Goal: Task Accomplishment & Management: Manage account settings

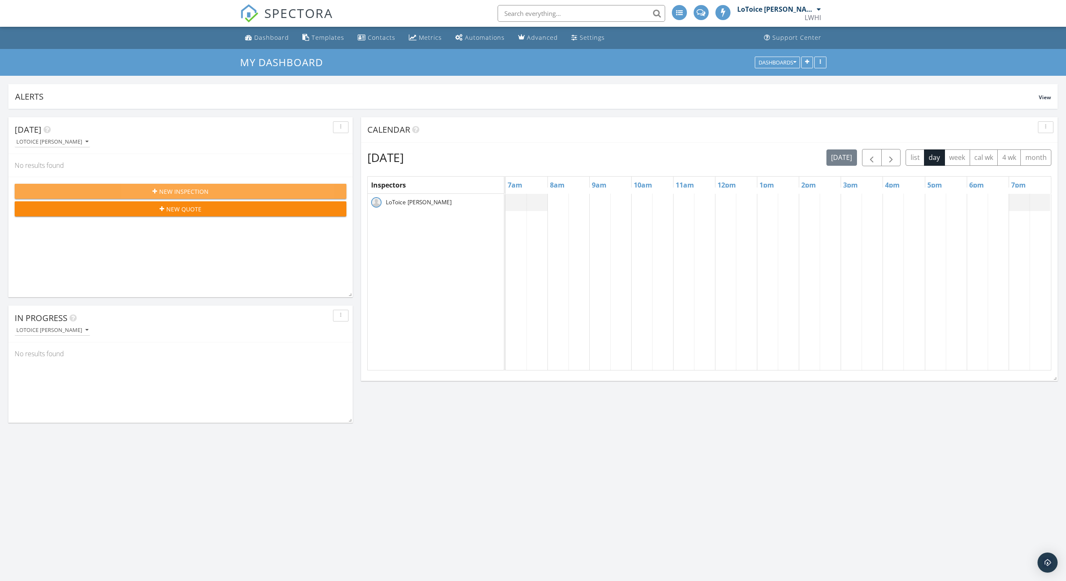
click at [222, 192] on div "New Inspection" at bounding box center [180, 191] width 318 height 9
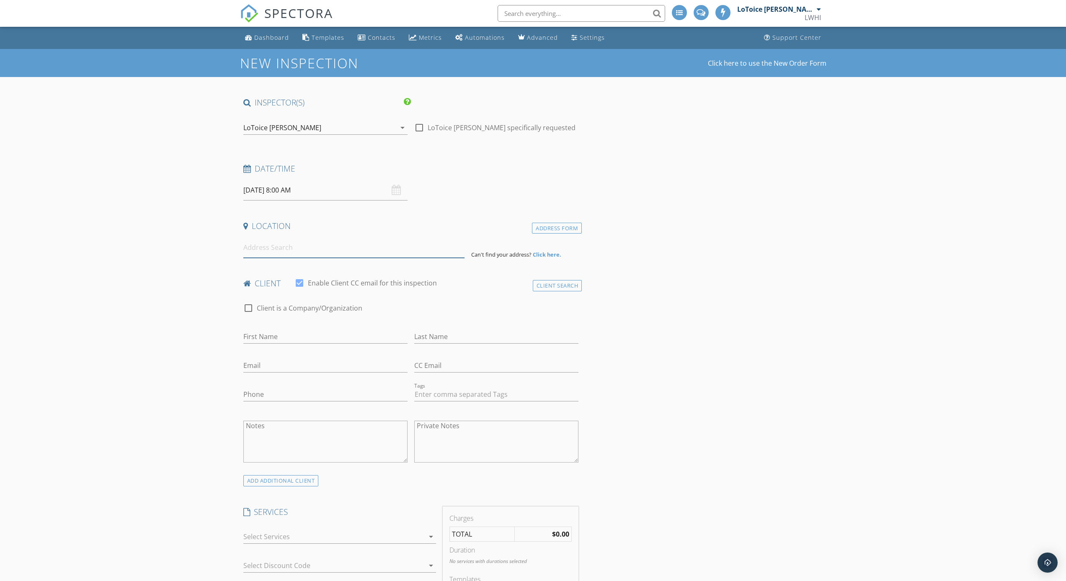
click at [326, 253] on input at bounding box center [353, 247] width 221 height 21
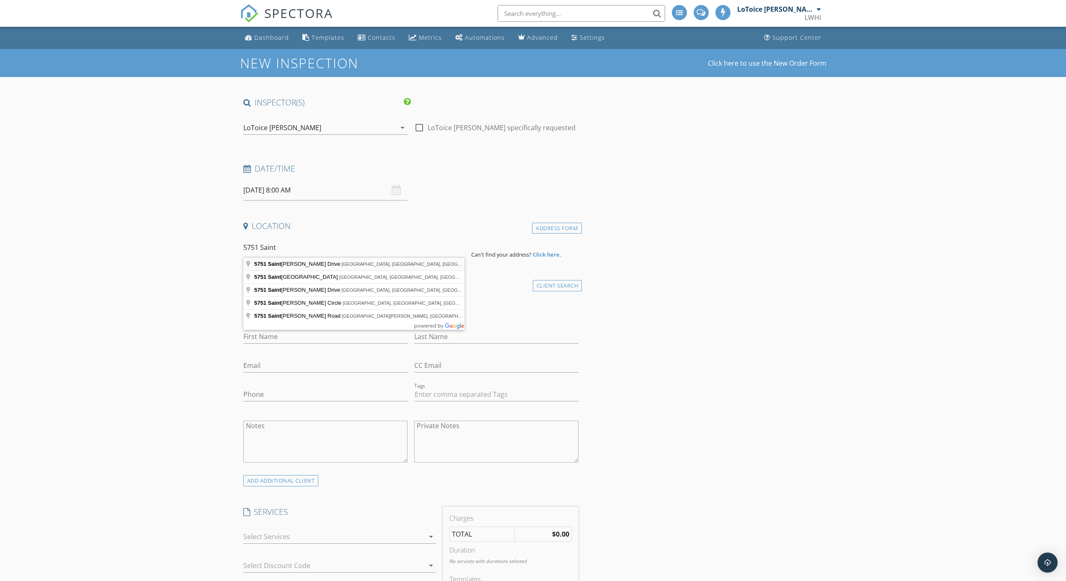
type input "5751 Saint Isabel Drive, Jacksonville, FL, USA"
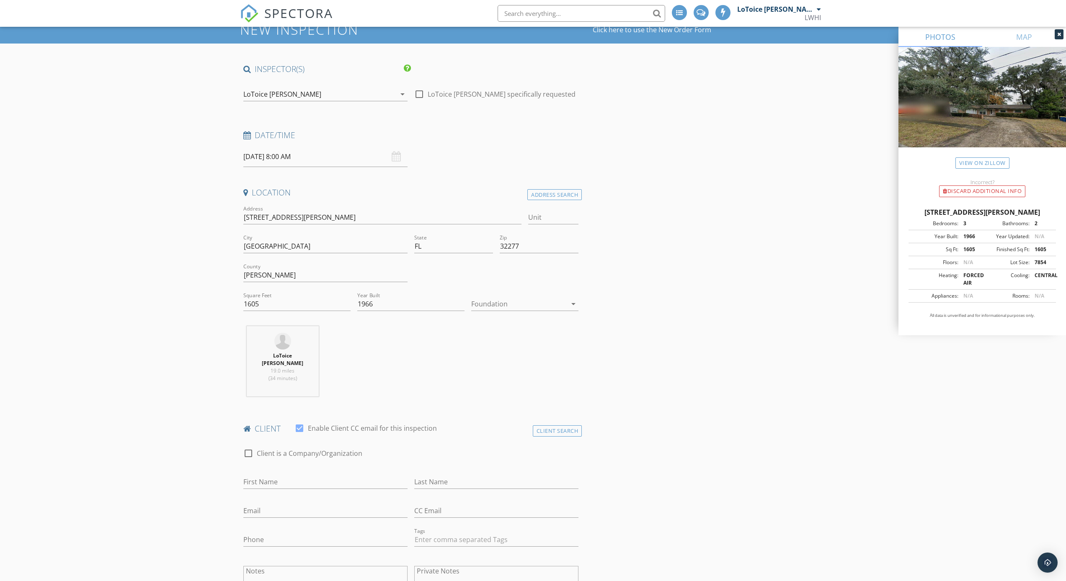
scroll to position [159, 0]
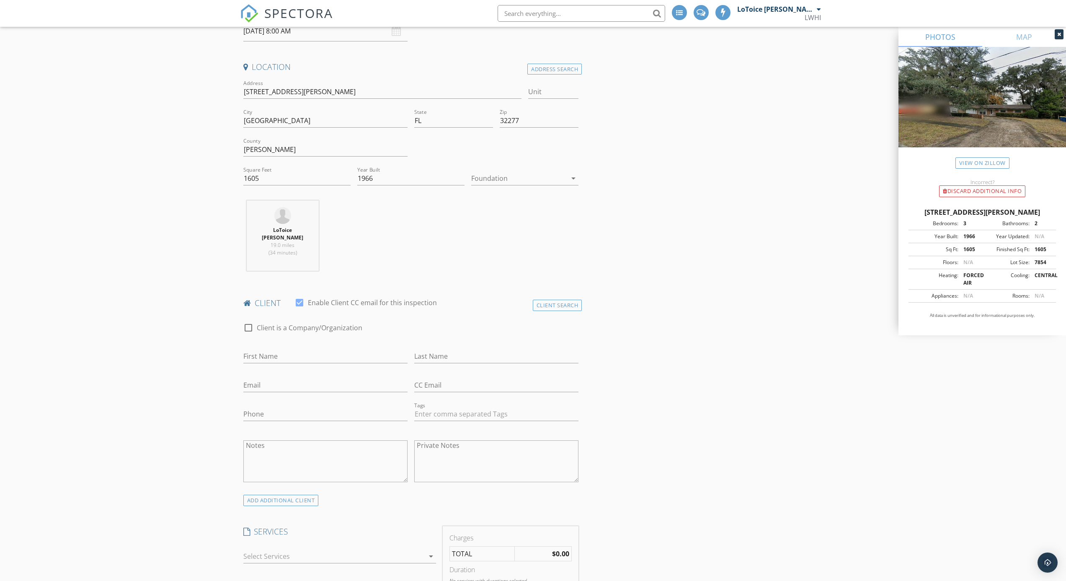
click at [573, 178] on icon "arrow_drop_down" at bounding box center [573, 178] width 10 height 10
click at [495, 224] on div "Slab" at bounding box center [525, 221] width 94 height 10
type input "[PERSON_NAME]"
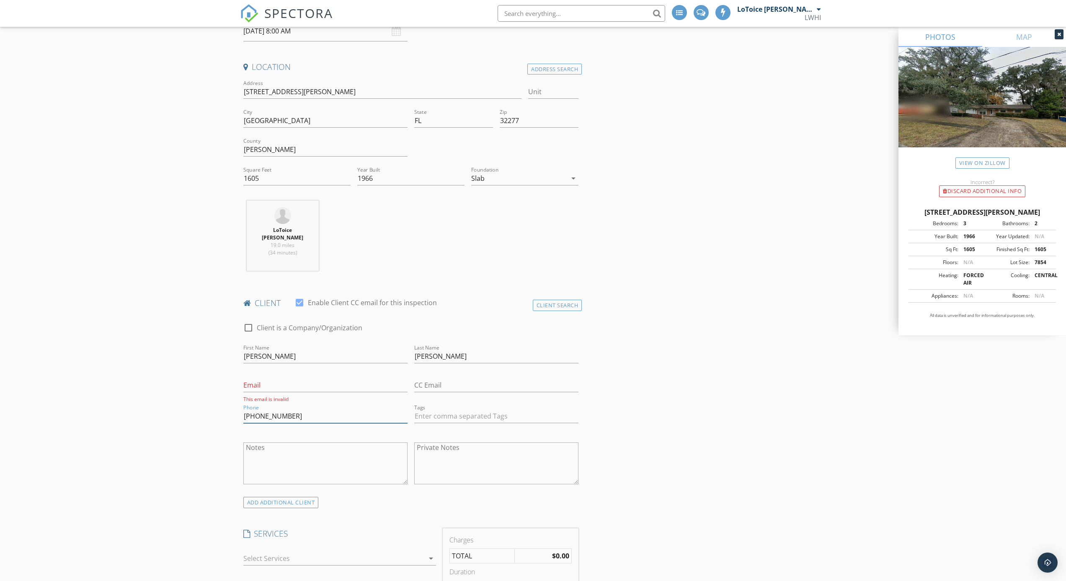
type input "[PHONE_NUMBER]"
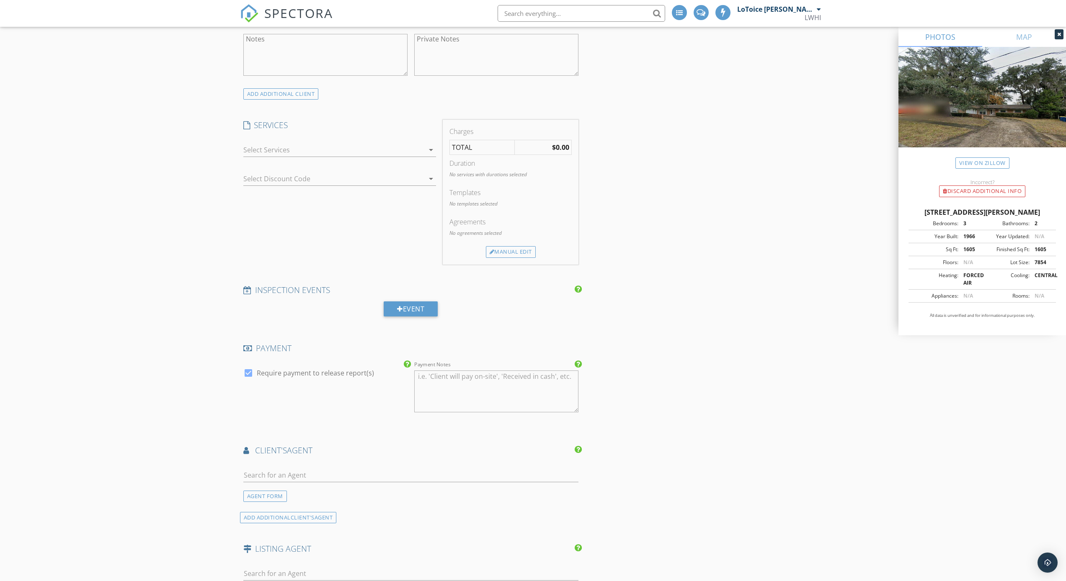
scroll to position [619, 0]
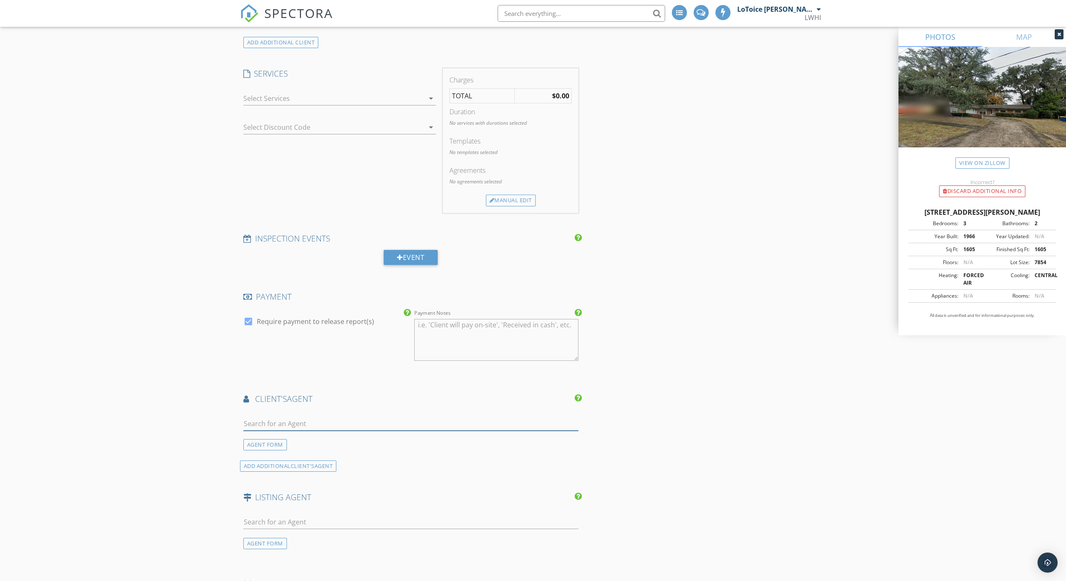
click at [317, 417] on input "text" at bounding box center [410, 424] width 335 height 14
type input "darren"
click at [328, 434] on div "Darren Gardner" at bounding box center [318, 439] width 102 height 10
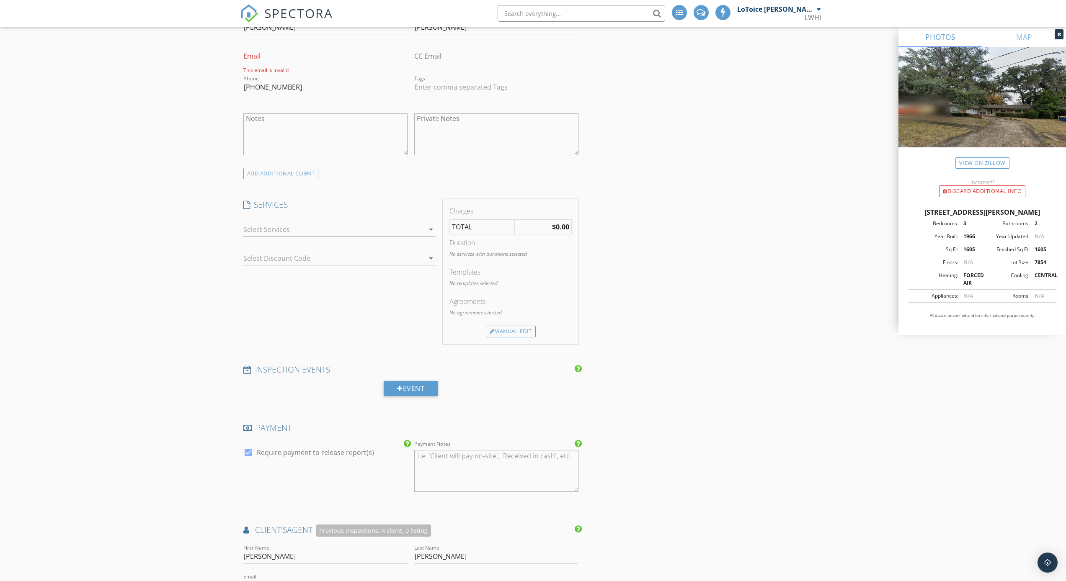
scroll to position [467, 0]
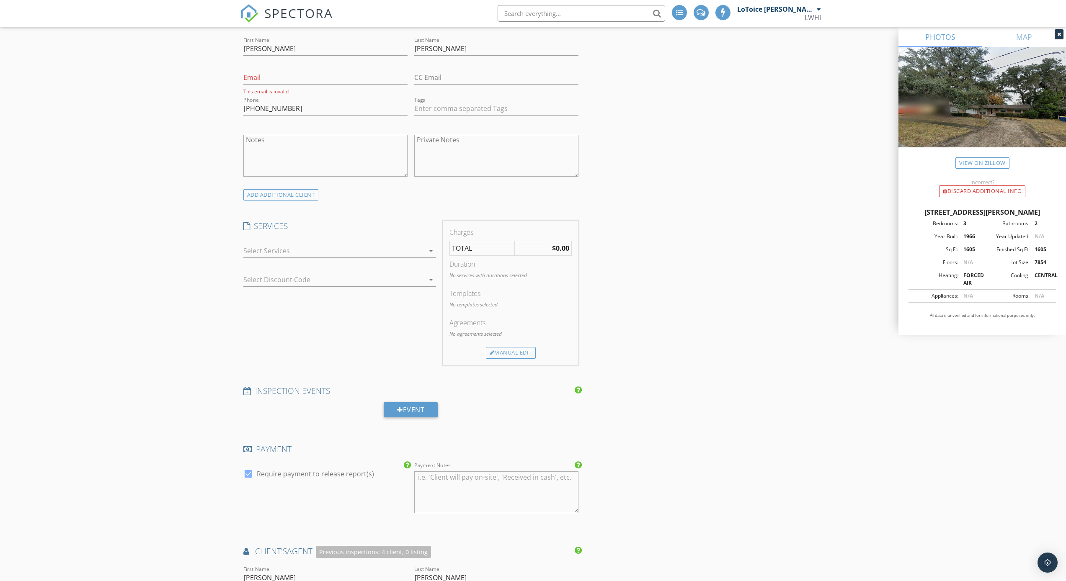
click at [428, 246] on icon "arrow_drop_down" at bounding box center [431, 251] width 10 height 10
click at [299, 289] on div "Residential" at bounding box center [285, 294] width 35 height 10
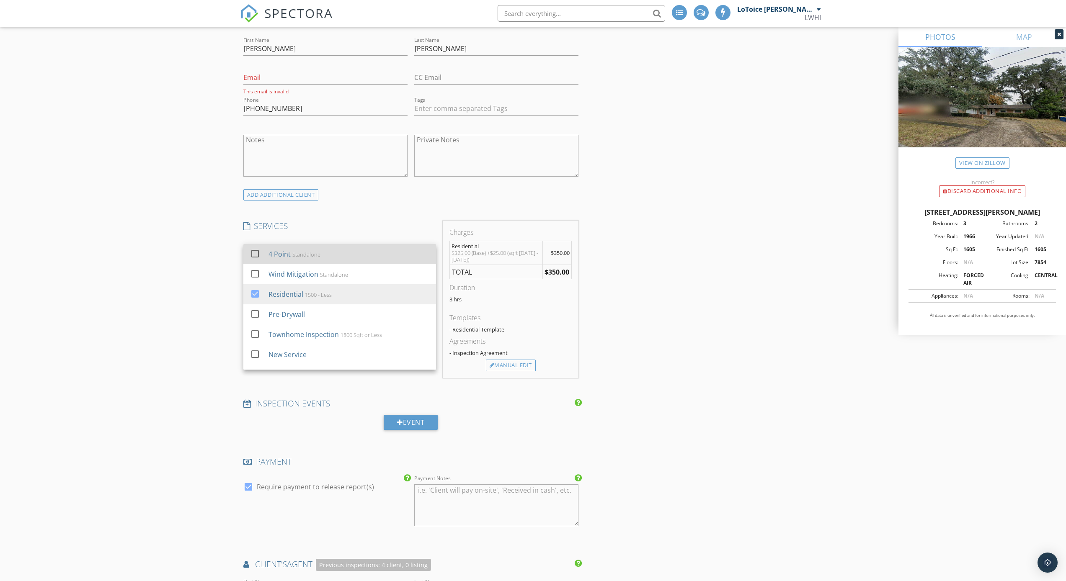
click at [255, 247] on div at bounding box center [255, 254] width 14 height 14
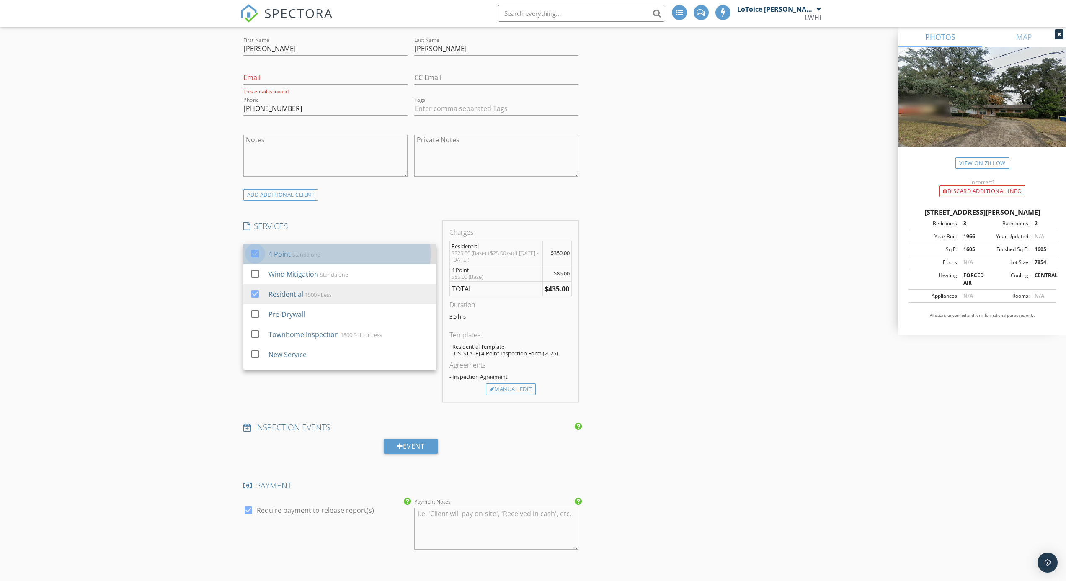
click at [256, 247] on div at bounding box center [255, 254] width 14 height 14
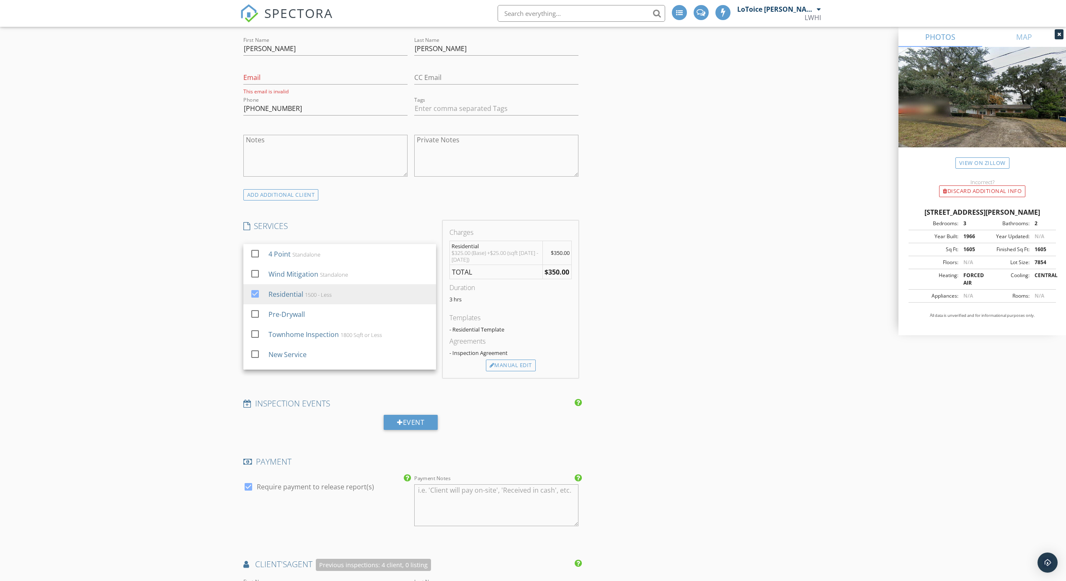
click at [654, 345] on div "INSPECTOR(S) check_box LoToice Walton PRIMARY LoToice Walton arrow_drop_down ch…" at bounding box center [533, 465] width 586 height 1670
click at [433, 275] on icon "arrow_drop_down" at bounding box center [431, 280] width 10 height 10
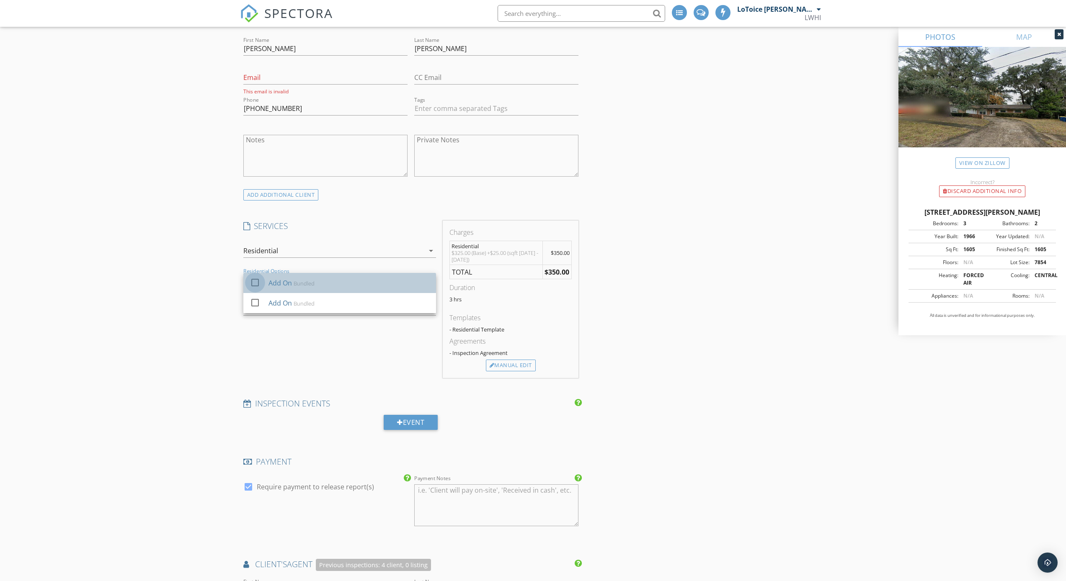
click at [256, 276] on div at bounding box center [255, 283] width 14 height 14
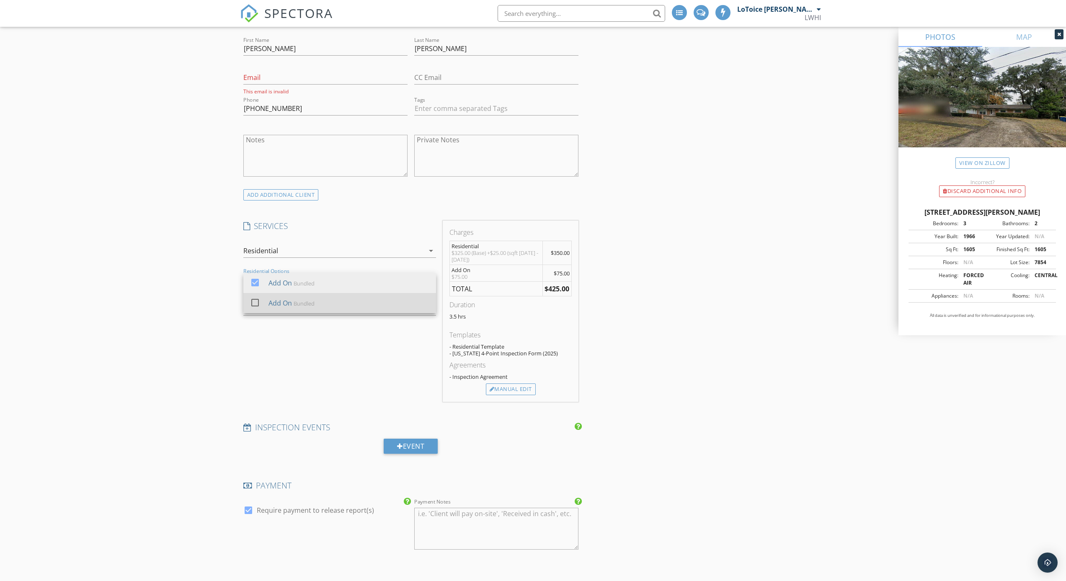
click at [255, 296] on div at bounding box center [255, 303] width 14 height 14
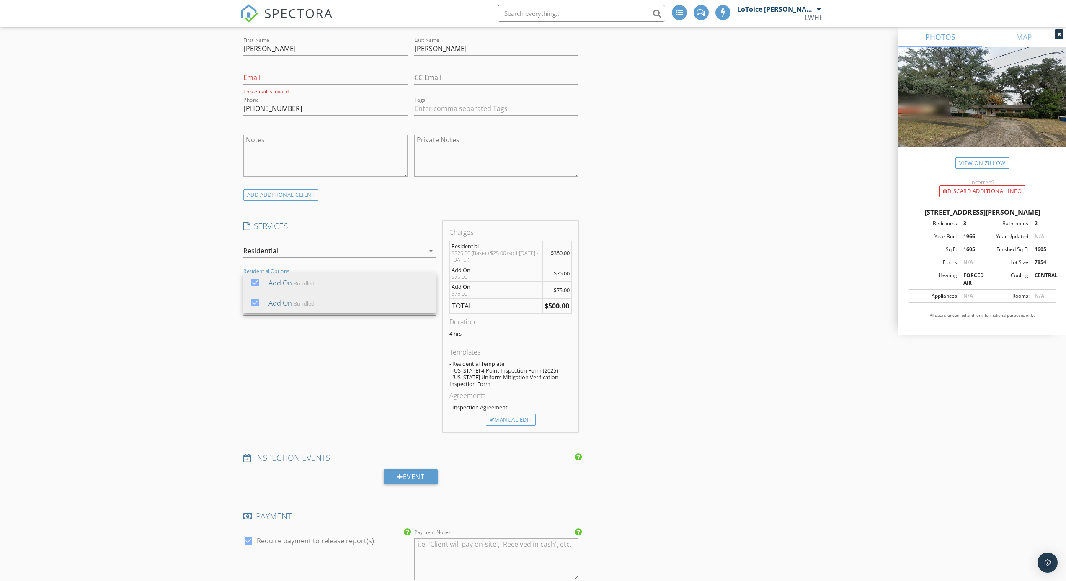
click at [711, 312] on div "INSPECTOR(S) check_box LoToice Walton PRIMARY LoToice Walton arrow_drop_down ch…" at bounding box center [533, 492] width 586 height 1724
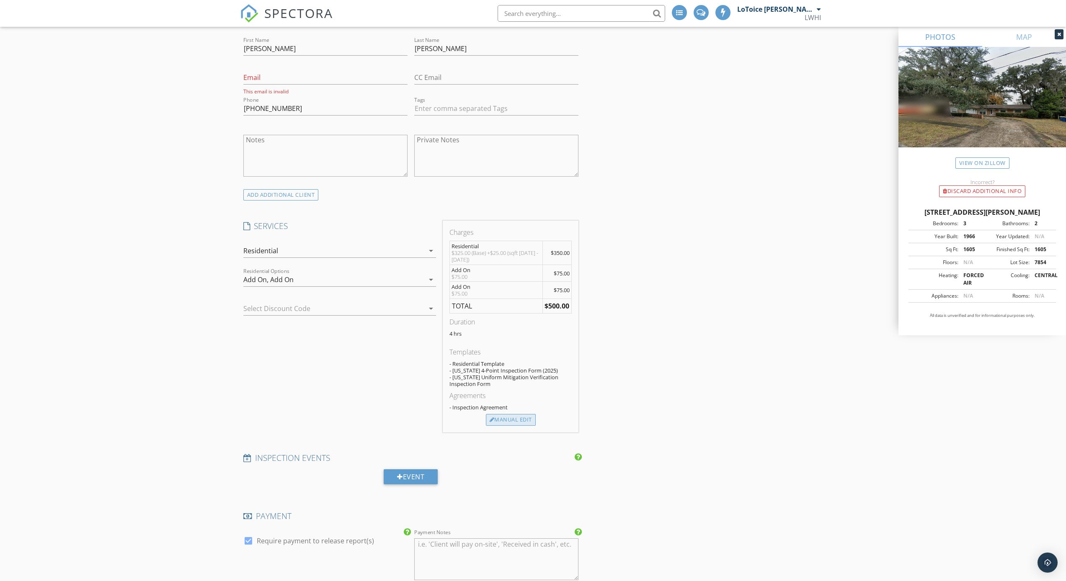
click at [523, 414] on div "Manual Edit" at bounding box center [511, 420] width 50 height 12
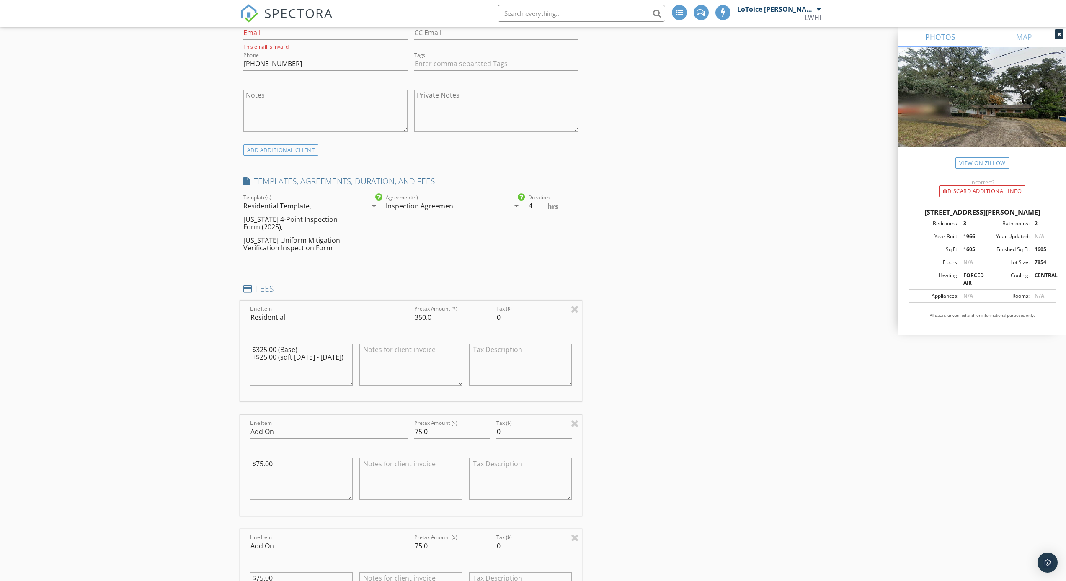
scroll to position [513, 0]
drag, startPoint x: 421, startPoint y: 420, endPoint x: 408, endPoint y: 420, distance: 13.0
click at [408, 420] on div "Line Item Add On Pretax Amount ($) 75.0 Tax ($) 0 $75.00" at bounding box center [411, 463] width 342 height 101
type input "50.0"
drag, startPoint x: 421, startPoint y: 534, endPoint x: 399, endPoint y: 533, distance: 22.2
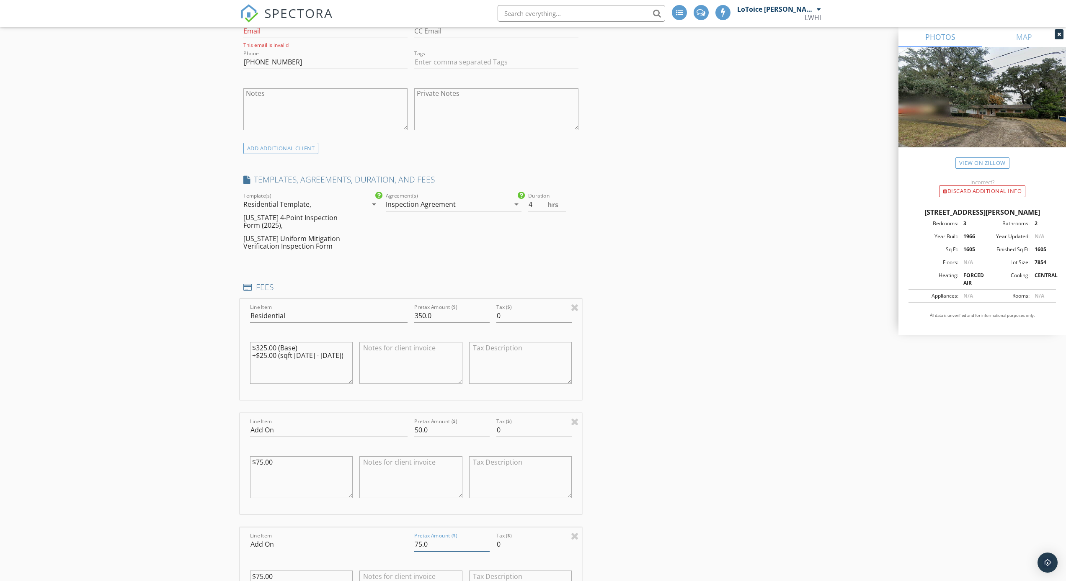
click at [399, 533] on div "Line Item Add On Pretax Amount ($) 75.0 Tax ($) 0 $75.00" at bounding box center [411, 578] width 342 height 101
type input "50.0"
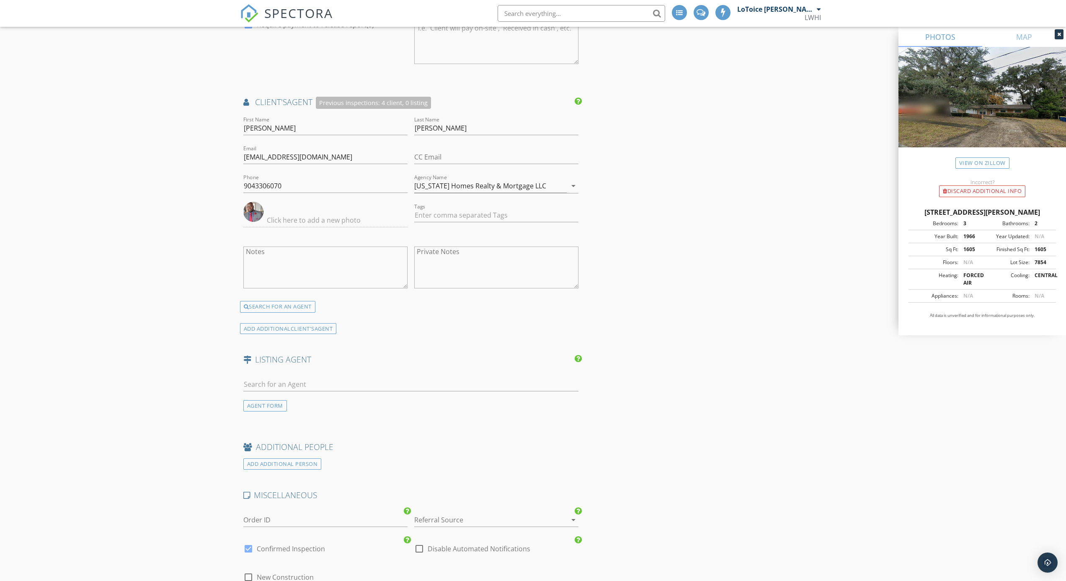
scroll to position [1543, 0]
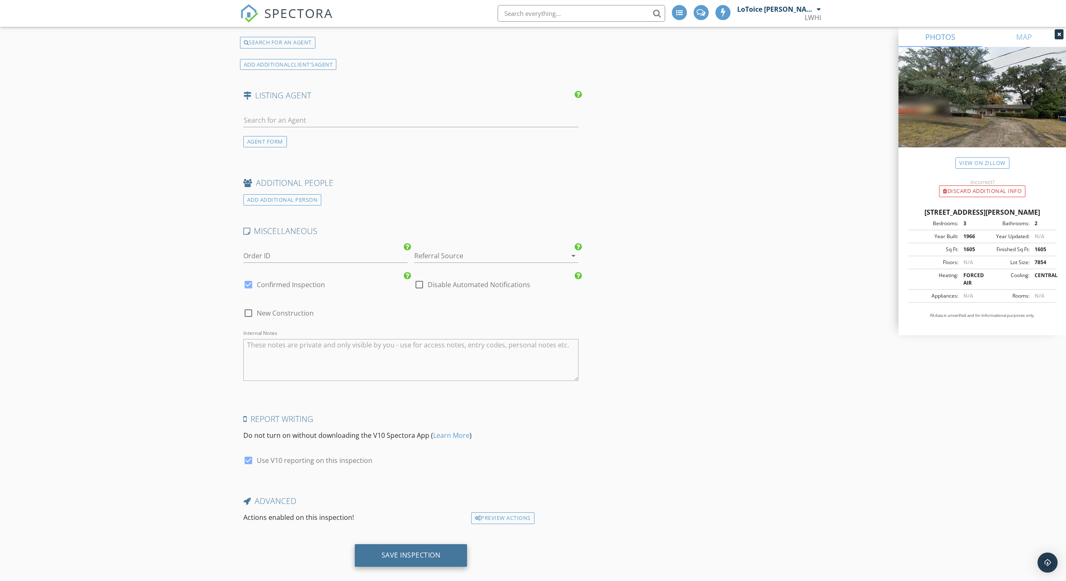
click at [414, 551] on div "Save Inspection" at bounding box center [411, 555] width 59 height 8
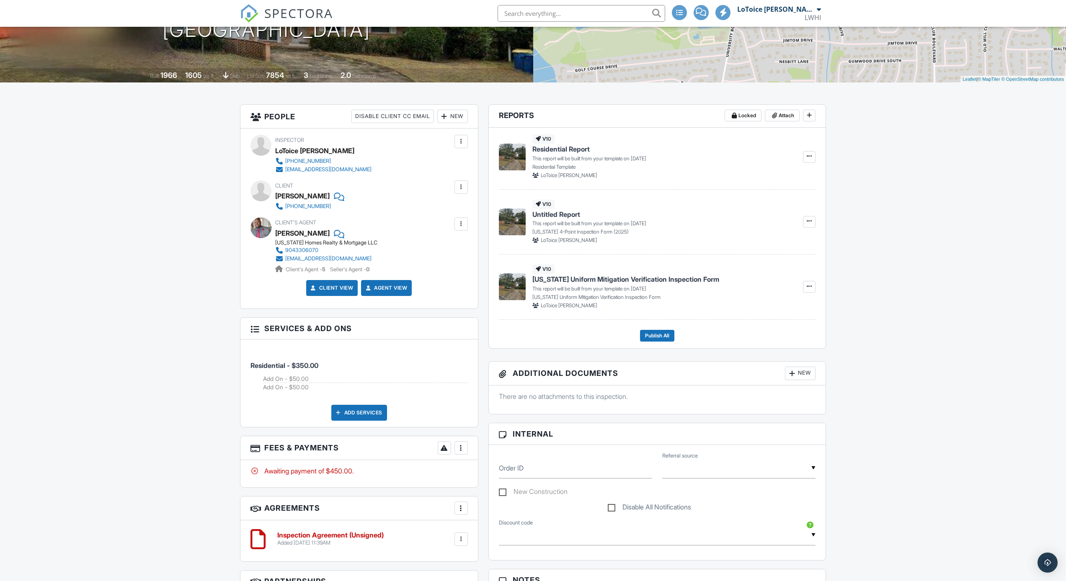
click at [459, 445] on div at bounding box center [461, 448] width 8 height 8
click at [499, 534] on div "Paid In Full" at bounding box center [503, 536] width 81 height 10
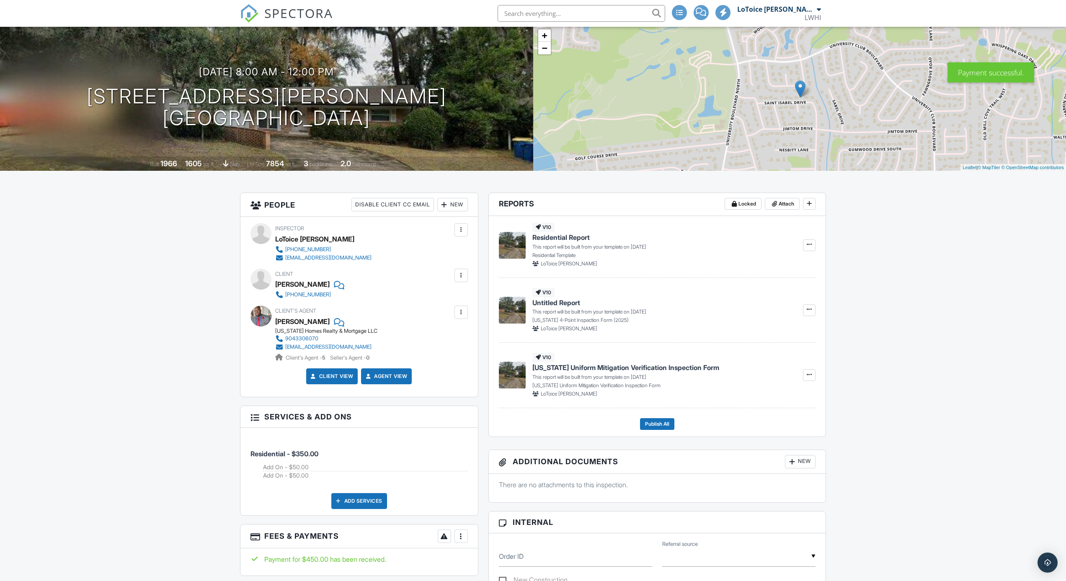
scroll to position [53, 0]
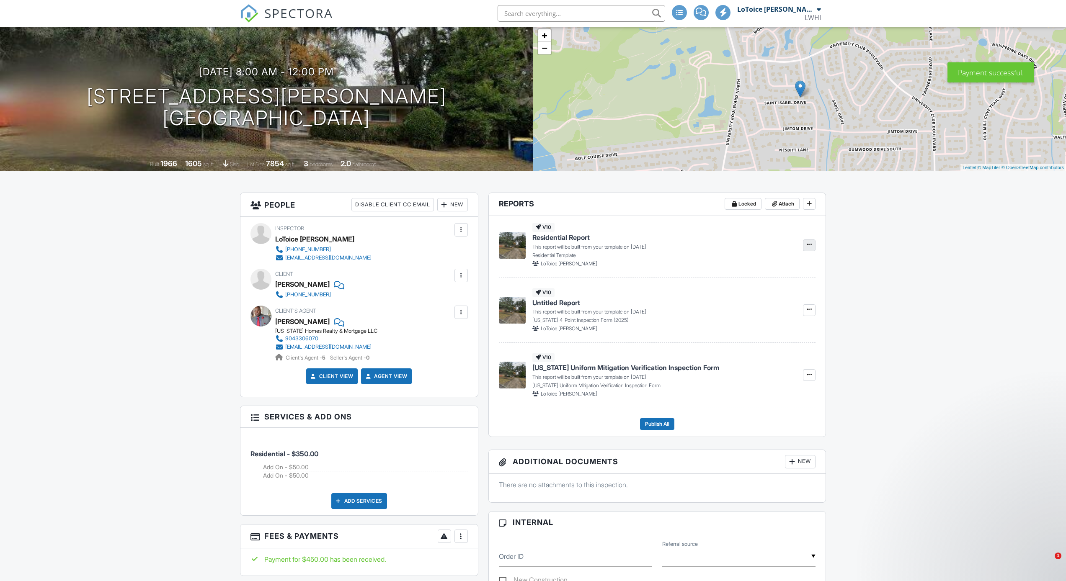
click at [810, 245] on icon at bounding box center [809, 245] width 5 height 6
click at [893, 281] on div "Build Now Delete Report" at bounding box center [892, 277] width 347 height 46
click at [867, 281] on div "Build Now Delete Report" at bounding box center [892, 277] width 347 height 46
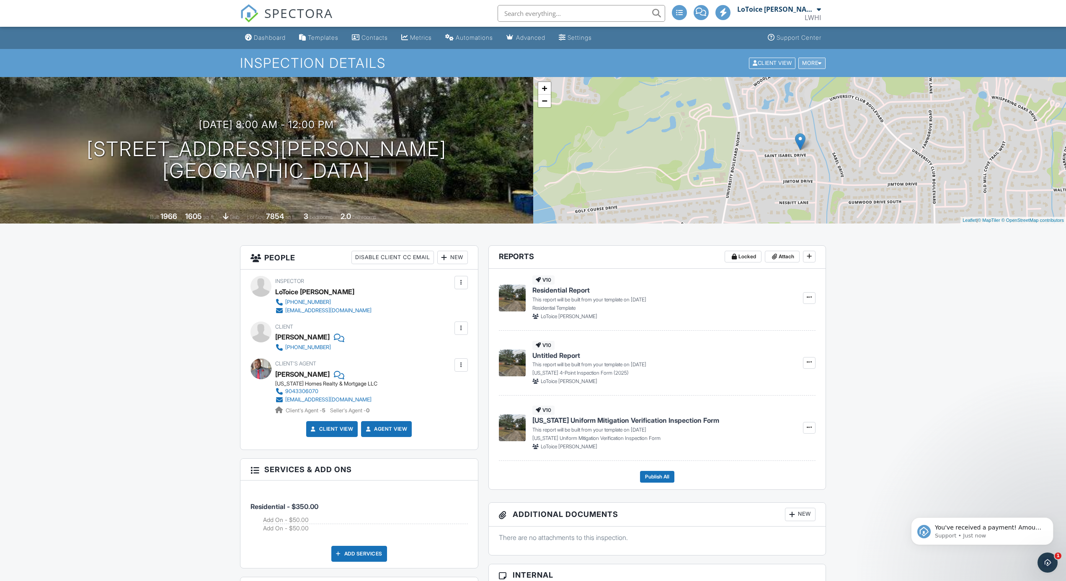
click at [818, 63] on div at bounding box center [820, 62] width 4 height 5
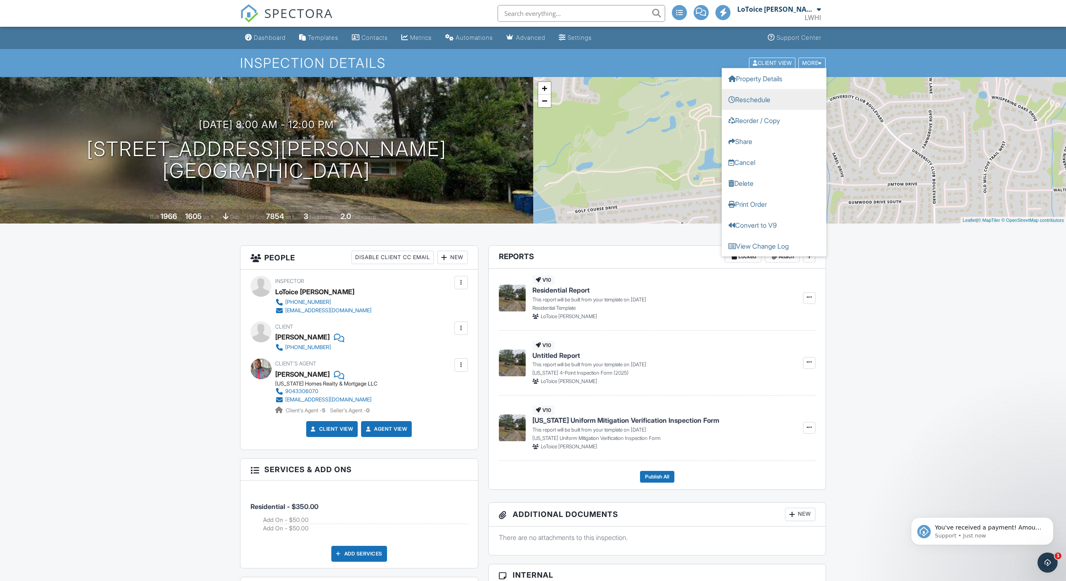
click at [759, 101] on link "Reschedule" at bounding box center [774, 99] width 105 height 21
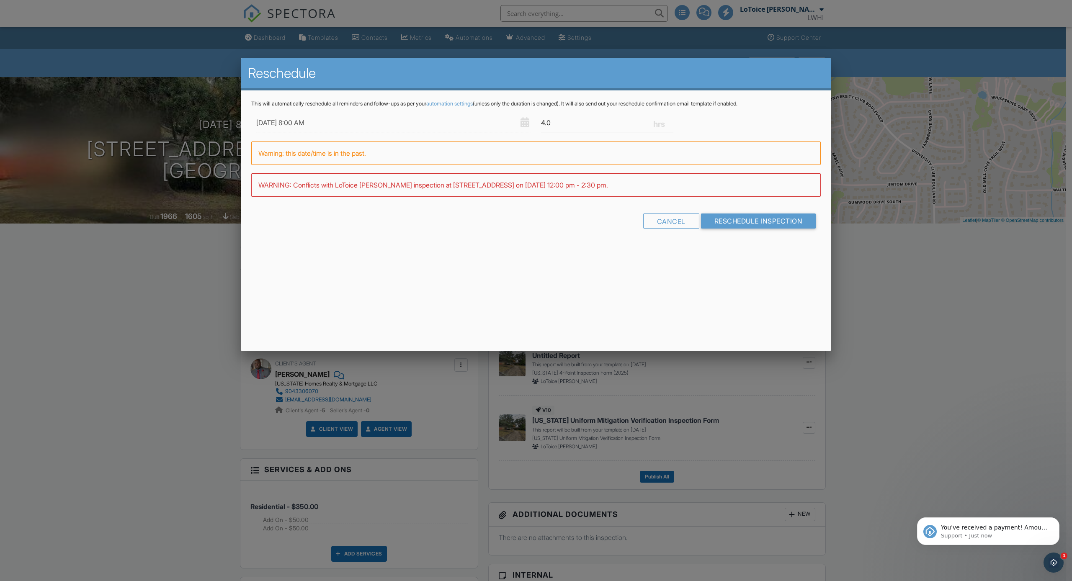
click at [479, 217] on div "Cancel Reschedule Inspection" at bounding box center [536, 224] width 570 height 21
click at [302, 122] on input "09/26/2025 8:00 AM" at bounding box center [393, 123] width 275 height 21
type input "09/26/2025 9:00 AM"
type input "09"
click at [304, 261] on span at bounding box center [305, 262] width 6 height 8
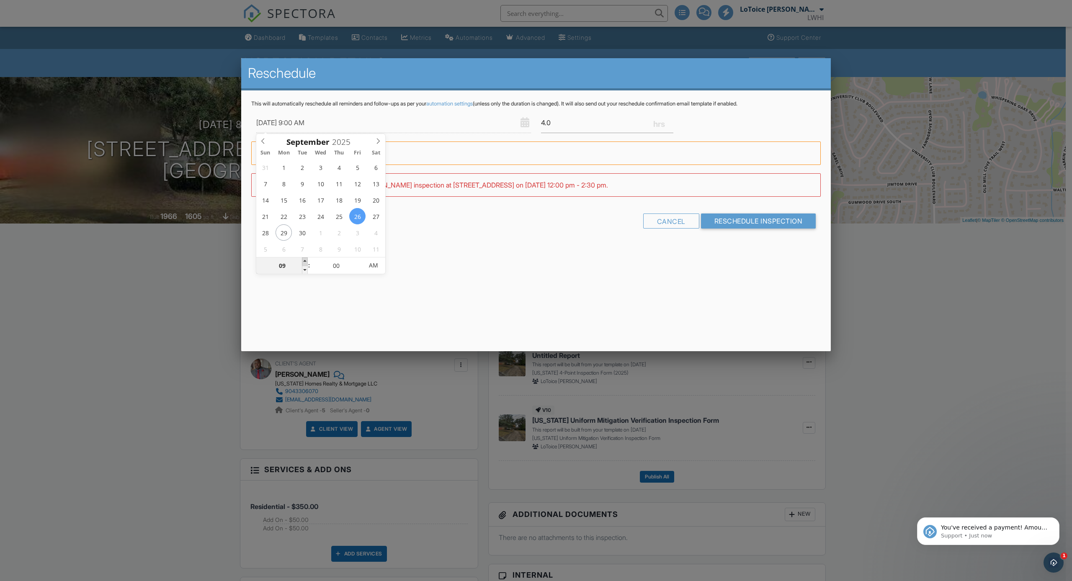
type input "09/26/2025 10:00 AM"
type input "10"
click at [304, 261] on span at bounding box center [305, 262] width 6 height 8
type input "09/26/2025 11:00 AM"
type input "11"
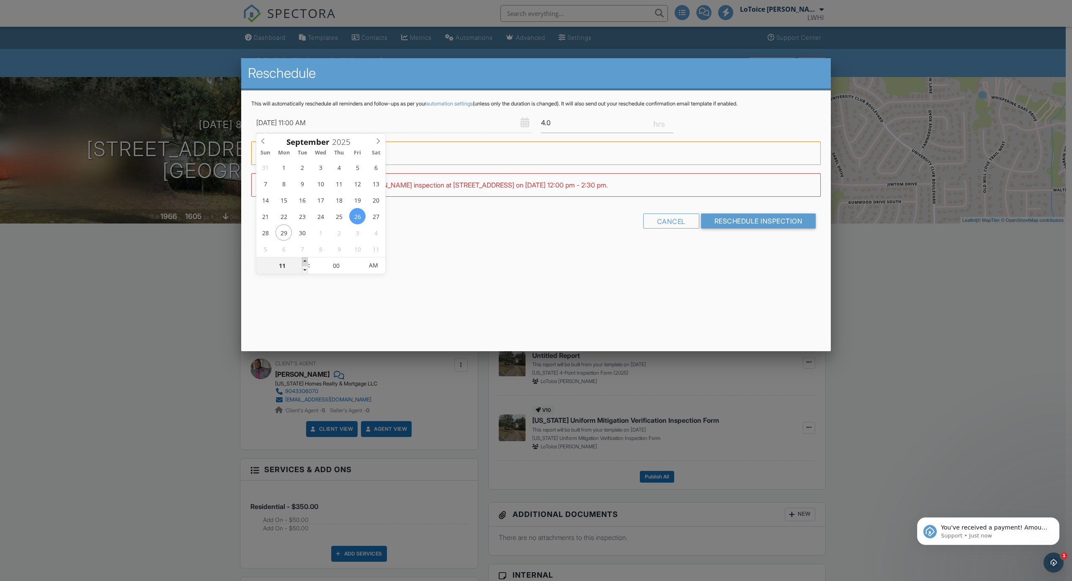
click at [304, 261] on span at bounding box center [305, 262] width 6 height 8
type input "09/26/2025 12:00 PM"
type input "12"
click at [304, 261] on span at bounding box center [305, 262] width 6 height 8
type input "09/26/2025 1:00 PM"
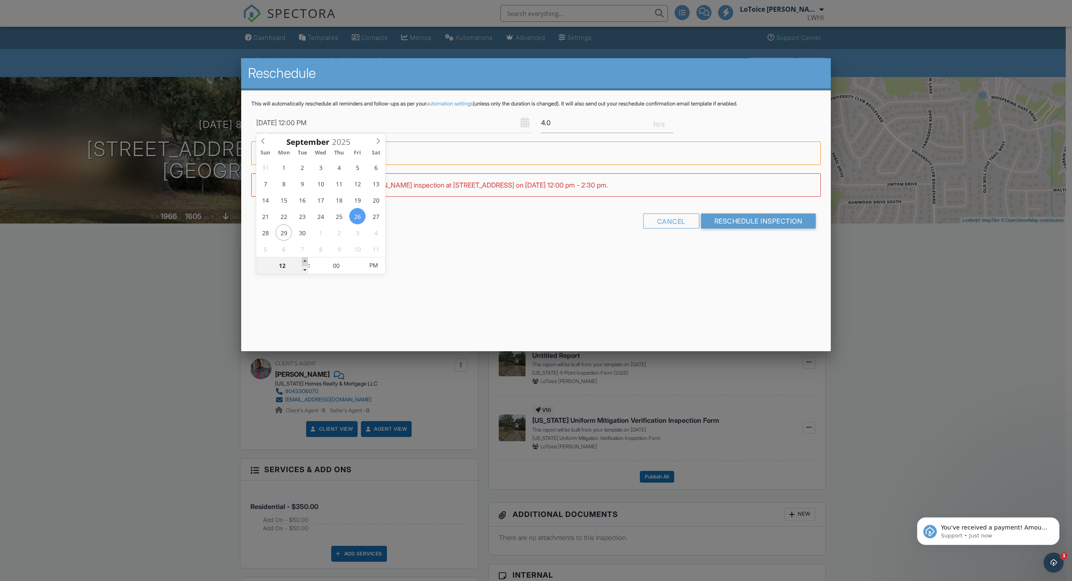
type input "01"
click at [304, 261] on span at bounding box center [305, 262] width 6 height 8
type input "09/26/2025 2:00 PM"
type input "02"
click at [304, 261] on span at bounding box center [305, 262] width 6 height 8
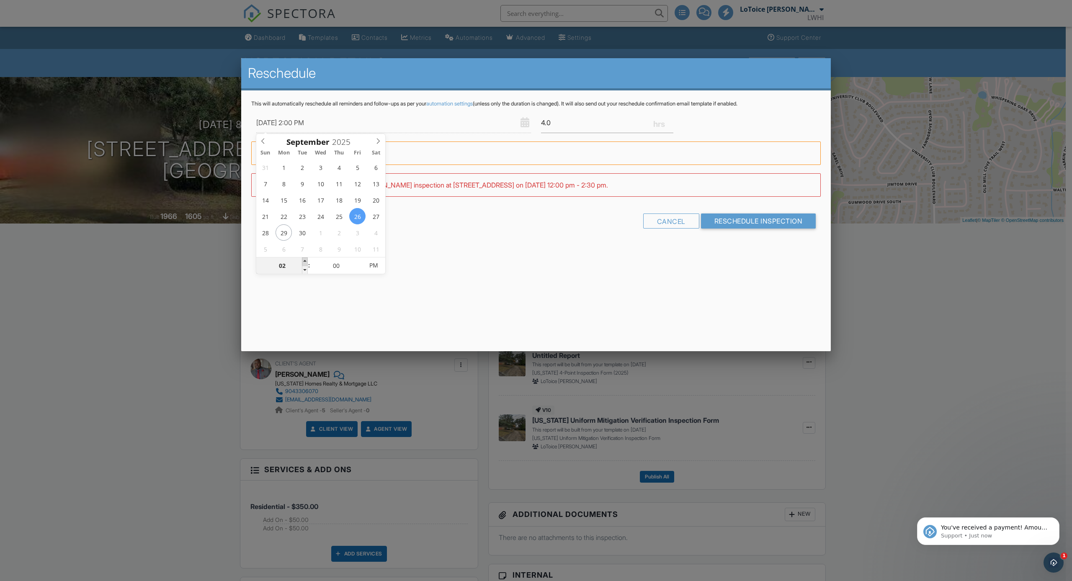
type input "09/26/2025 3:00 PM"
type input "03"
click at [304, 261] on span at bounding box center [305, 262] width 6 height 8
type input "09/26/2025 4:00 PM"
type input "04"
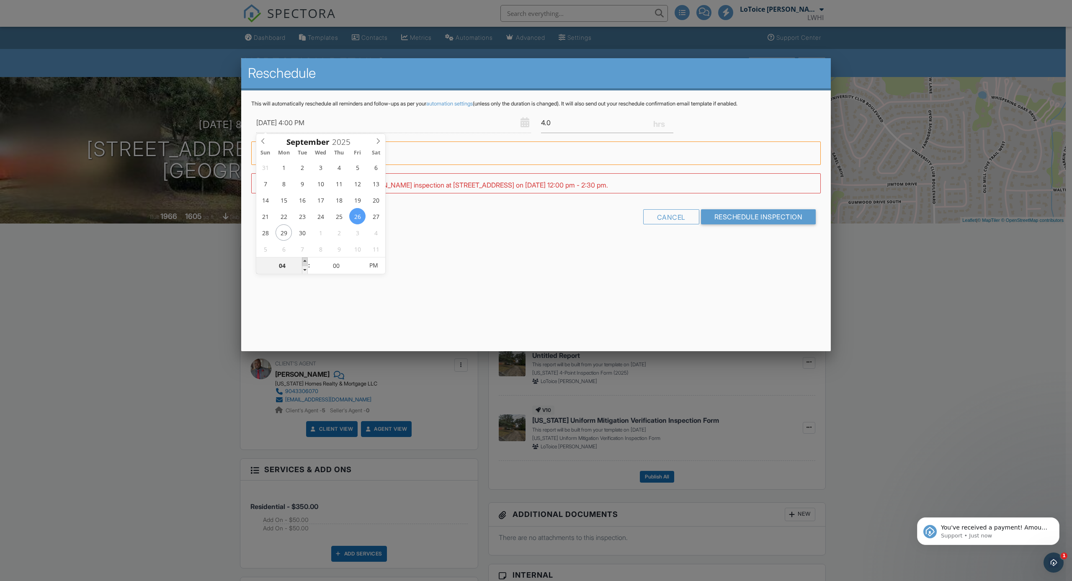
click at [304, 261] on span at bounding box center [305, 262] width 6 height 8
type input "09/26/2025 5:00 PM"
type input "05"
click at [304, 261] on span at bounding box center [305, 262] width 6 height 8
type input "09/26/2025 5:05 PM"
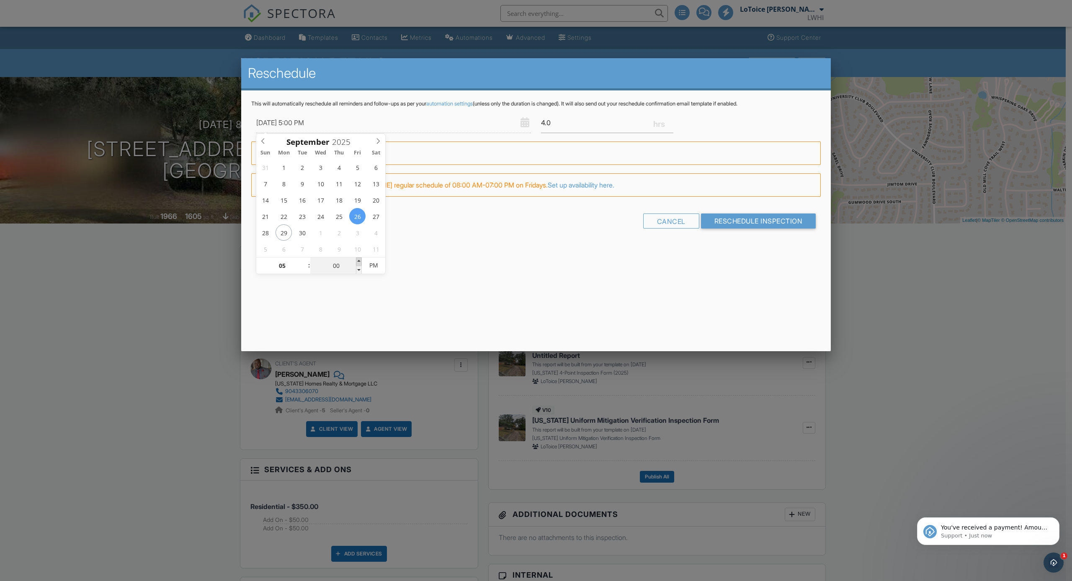
type input "05"
click at [359, 259] on span at bounding box center [359, 262] width 6 height 8
type input "09/26/2025 5:10 PM"
type input "10"
click at [359, 259] on span at bounding box center [359, 262] width 6 height 8
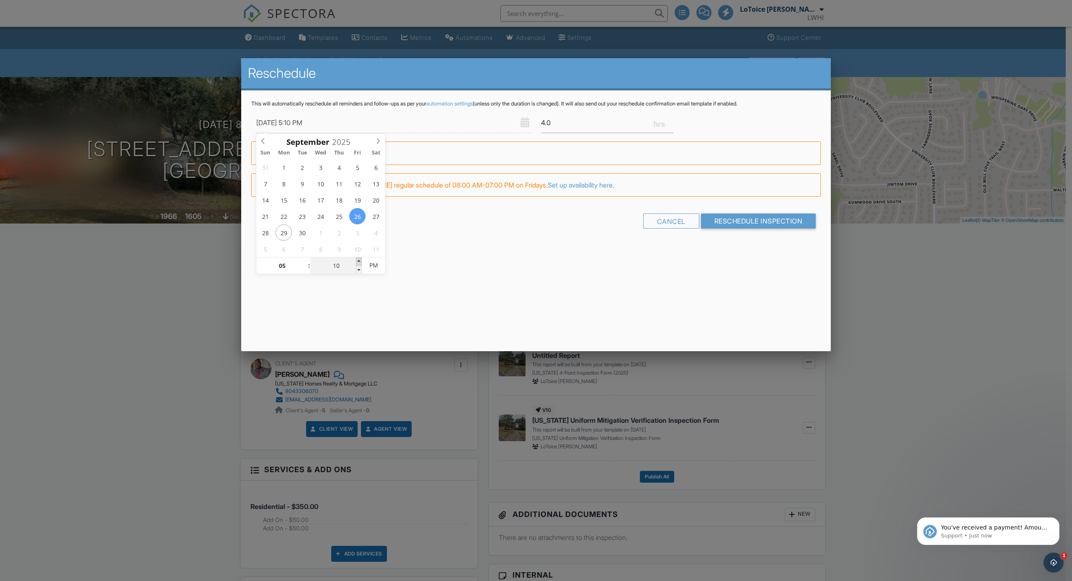
type input "09/26/2025 5:15 PM"
type input "15"
click at [359, 259] on span at bounding box center [359, 262] width 6 height 8
type input "09/26/2025 5:20 PM"
type input "20"
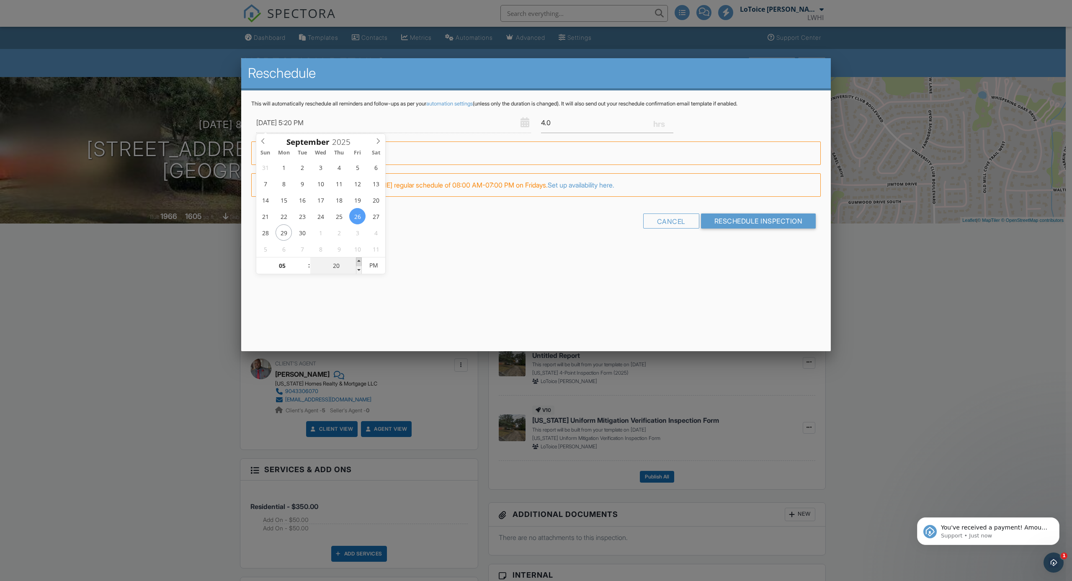
click at [359, 259] on span at bounding box center [359, 262] width 6 height 8
type input "09/26/2025 5:25 PM"
type input "25"
click at [359, 259] on span at bounding box center [359, 262] width 6 height 8
type input "[DATE] 5:30 PM"
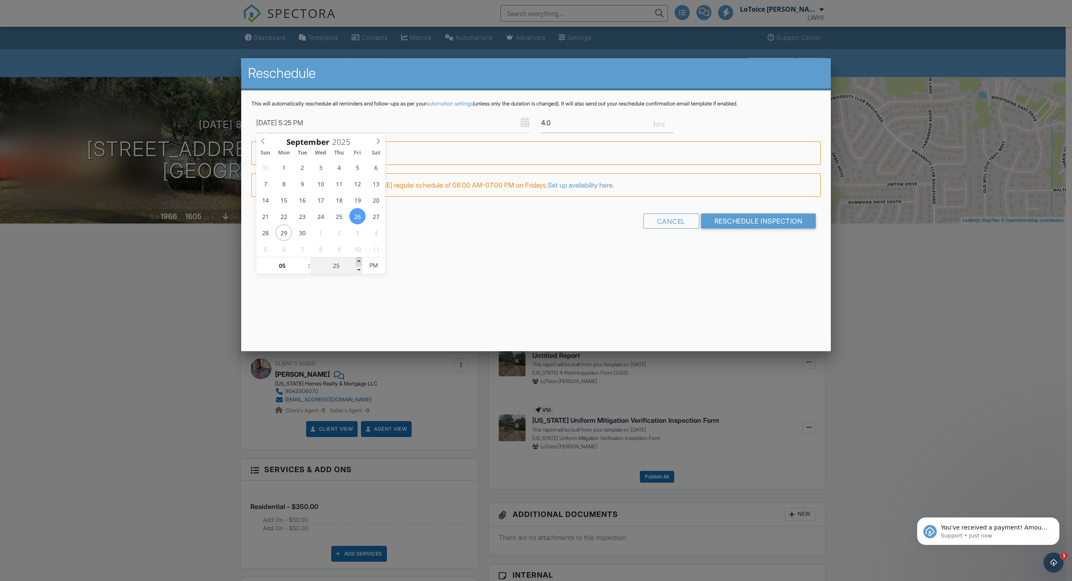
type input "30"
click at [359, 259] on span at bounding box center [359, 262] width 6 height 8
type input "09/26/2025 5:35 PM"
type input "35"
click at [359, 259] on span at bounding box center [359, 262] width 6 height 8
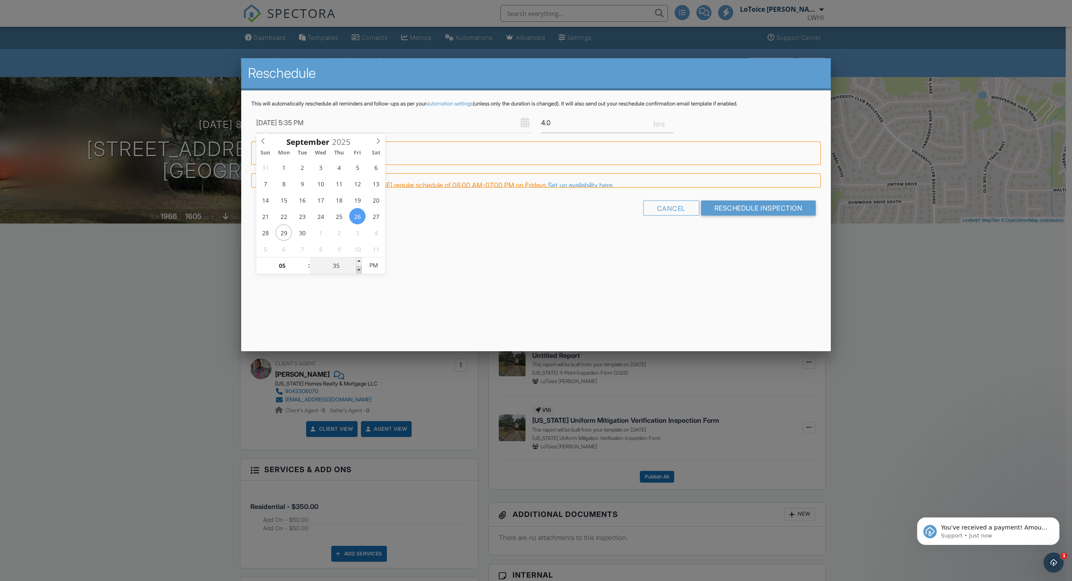
type input "[DATE] 5:30 PM"
type input "30"
click at [358, 271] on span at bounding box center [359, 270] width 6 height 8
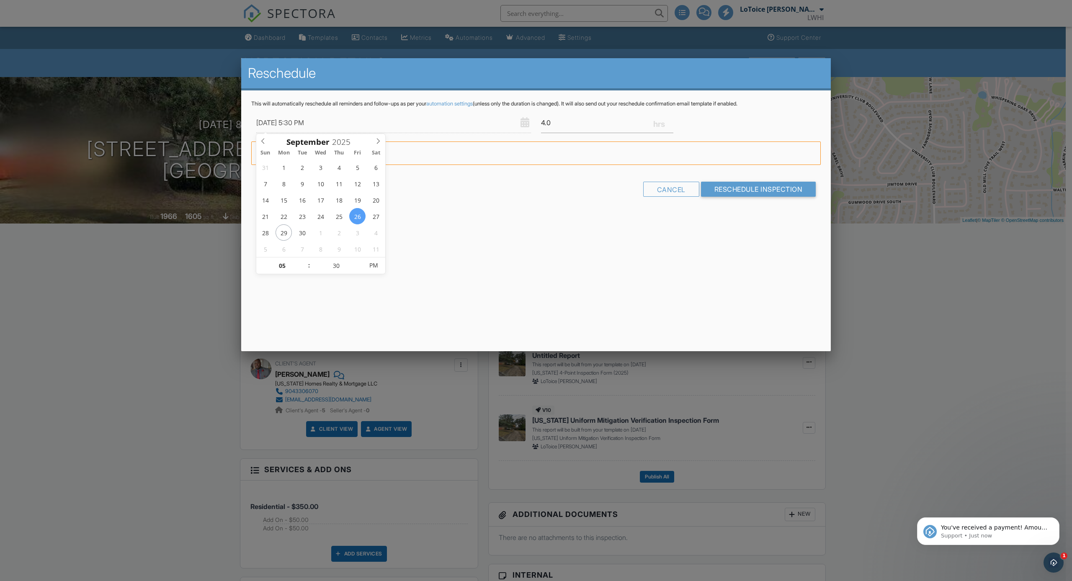
click at [494, 257] on div "Reschedule This will automatically reschedule all reminders and follow-ups as p…" at bounding box center [536, 204] width 590 height 293
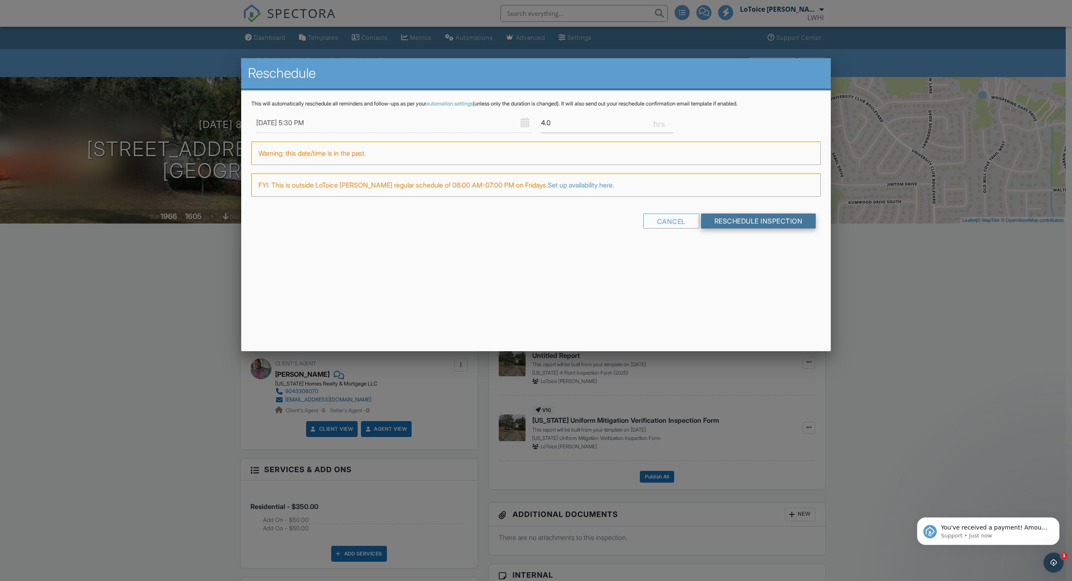
click at [772, 222] on input "Reschedule Inspection" at bounding box center [758, 221] width 115 height 15
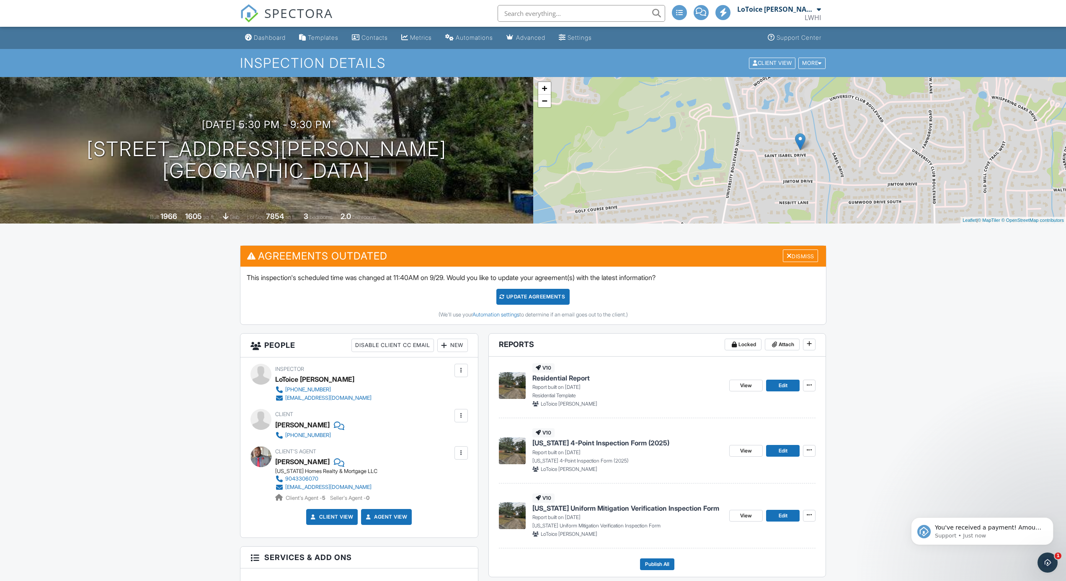
click at [599, 441] on span "Florida 4-Point Inspection Form (2025)" at bounding box center [600, 442] width 137 height 9
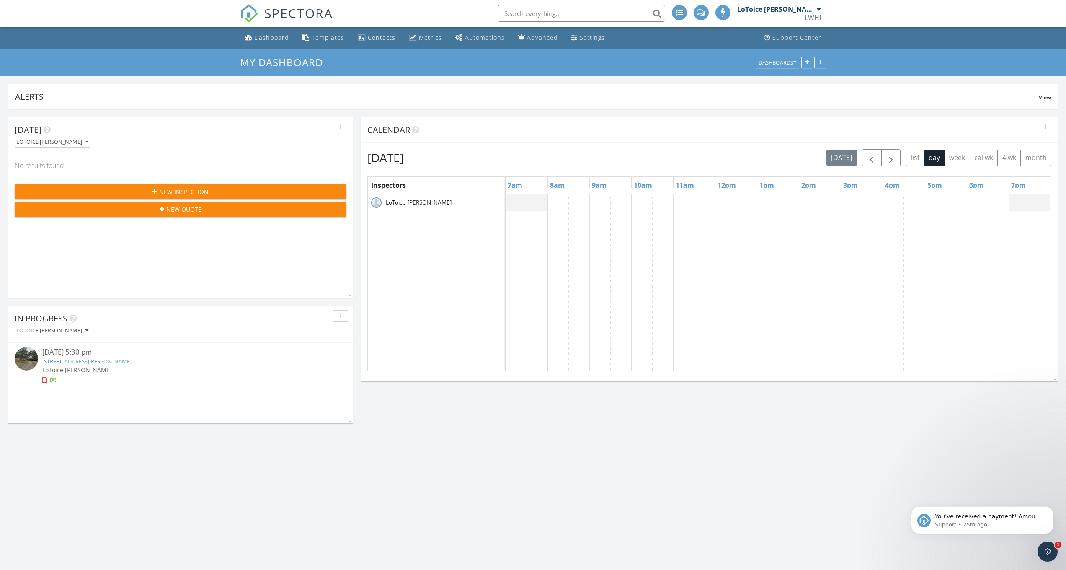
click at [112, 359] on link "[STREET_ADDRESS][PERSON_NAME]" at bounding box center [86, 361] width 89 height 8
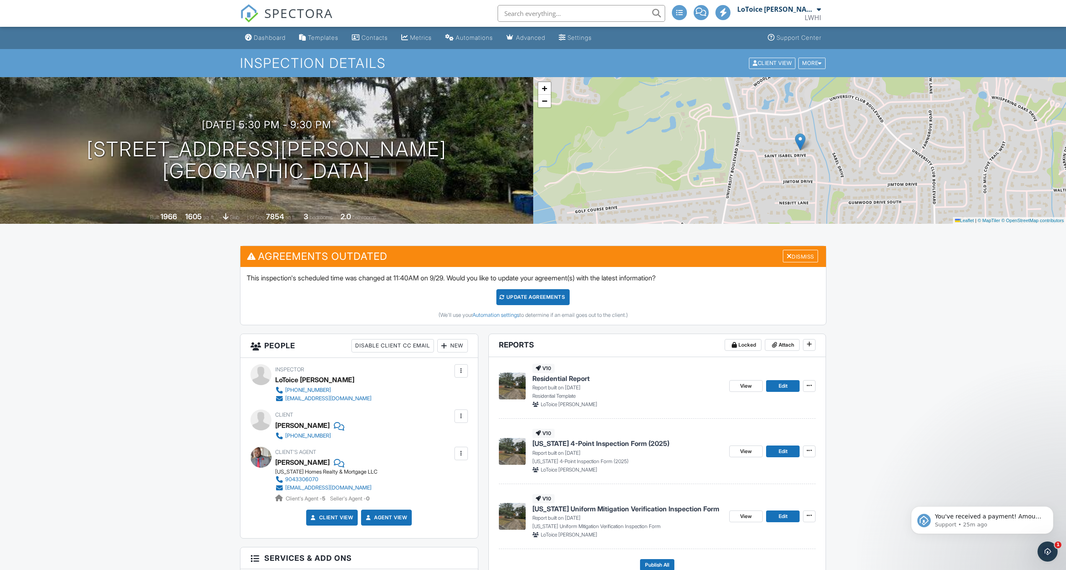
click at [601, 508] on span "[US_STATE] Uniform Mitigation Verification Inspection Form" at bounding box center [625, 508] width 187 height 9
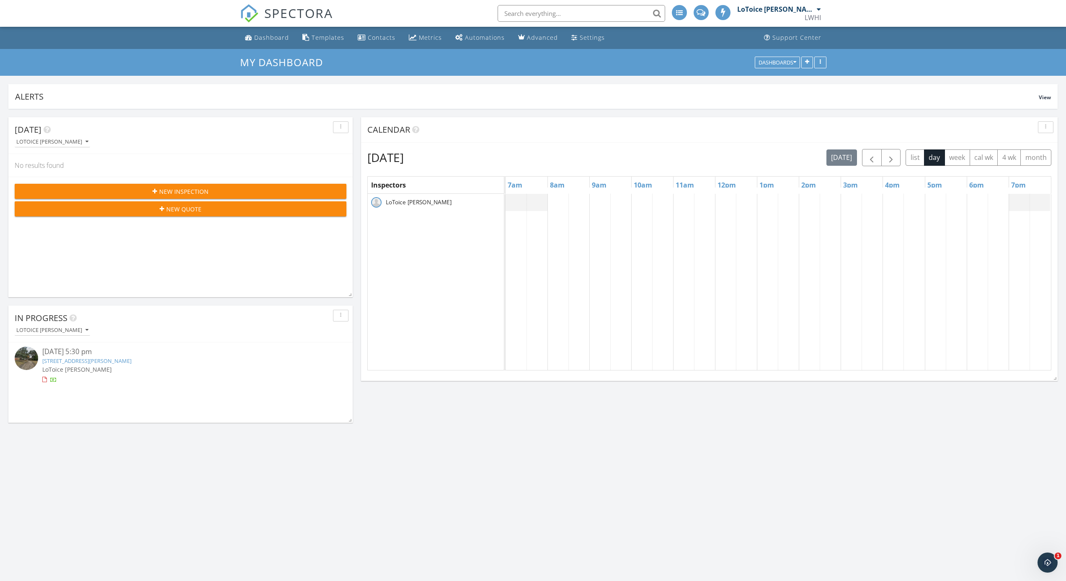
click at [98, 360] on link "[STREET_ADDRESS][PERSON_NAME]" at bounding box center [86, 361] width 89 height 8
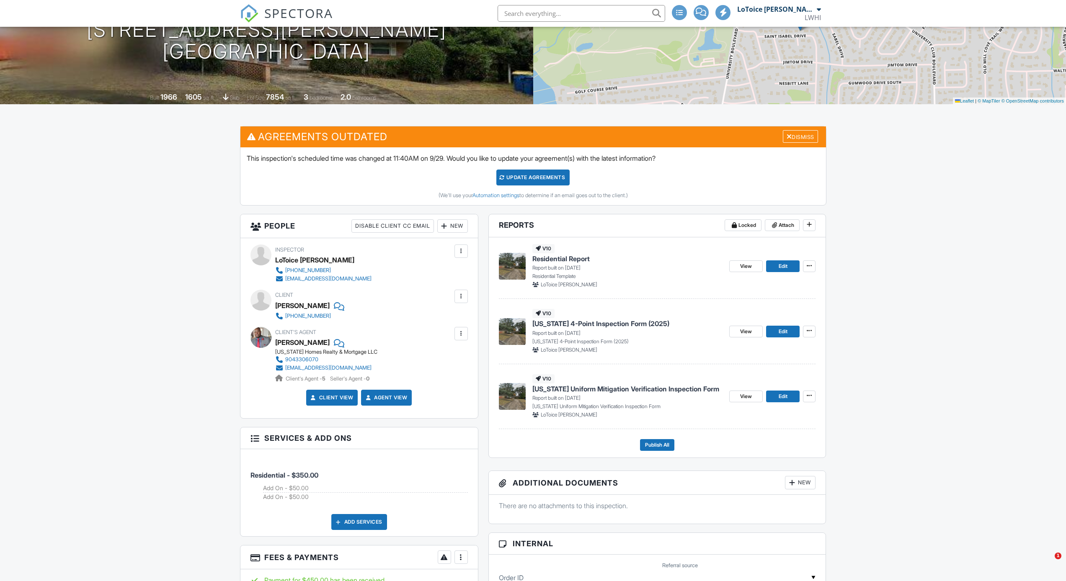
click at [557, 257] on span "Residential Report" at bounding box center [560, 258] width 57 height 9
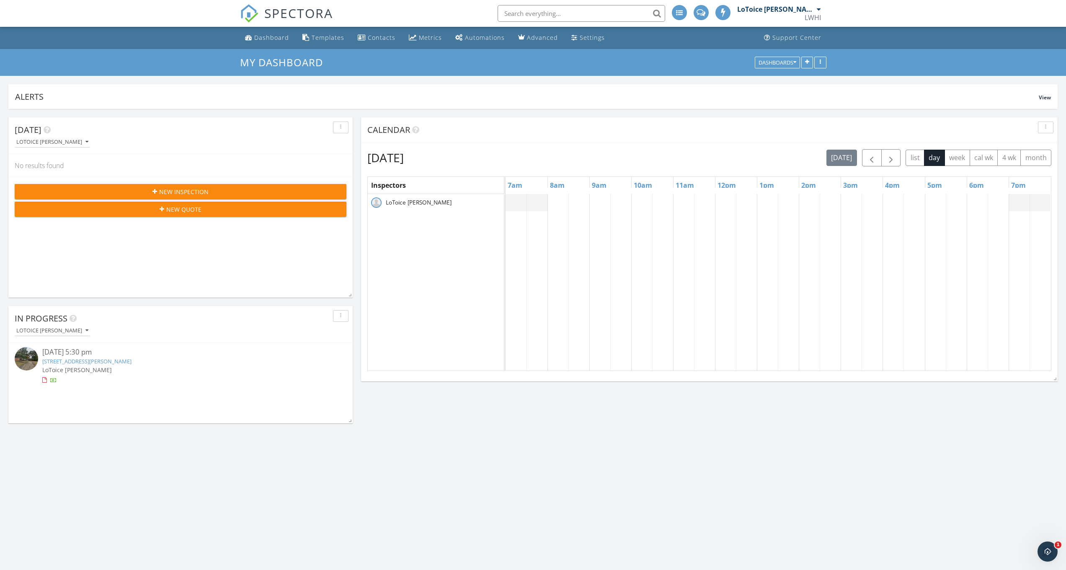
click at [101, 360] on link "5751 St Isabel Dr, Jacksonville, FL 32277" at bounding box center [86, 361] width 89 height 8
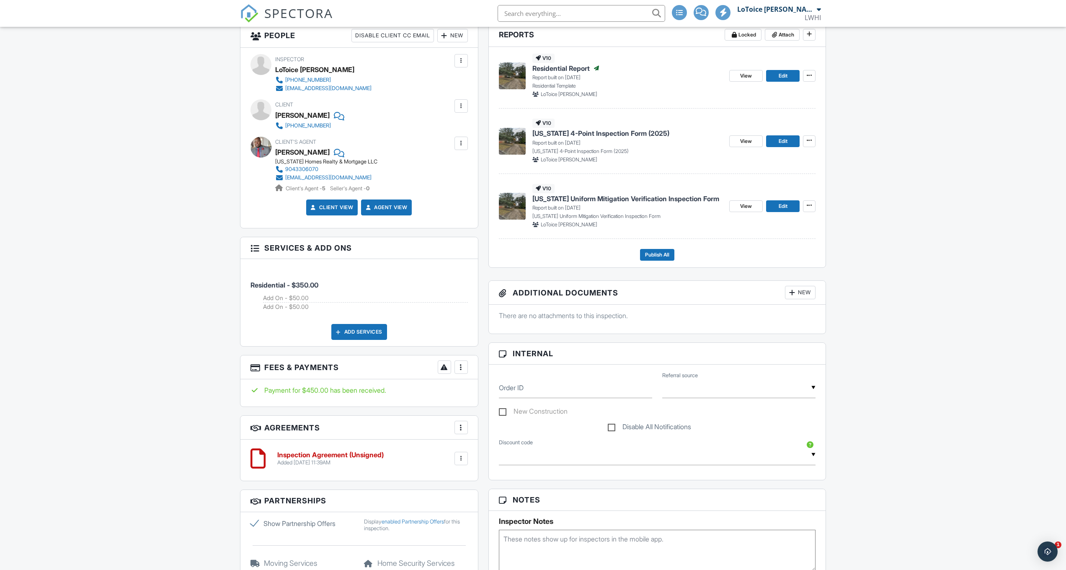
click at [623, 197] on span "Florida Uniform Mitigation Verification Inspection Form" at bounding box center [625, 198] width 187 height 9
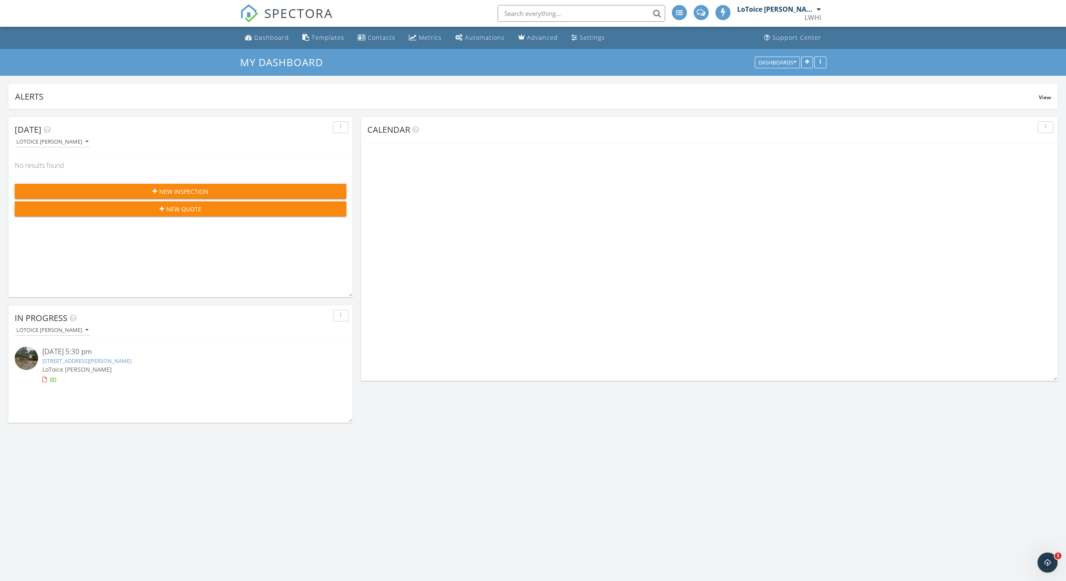
scroll to position [1110, 1079]
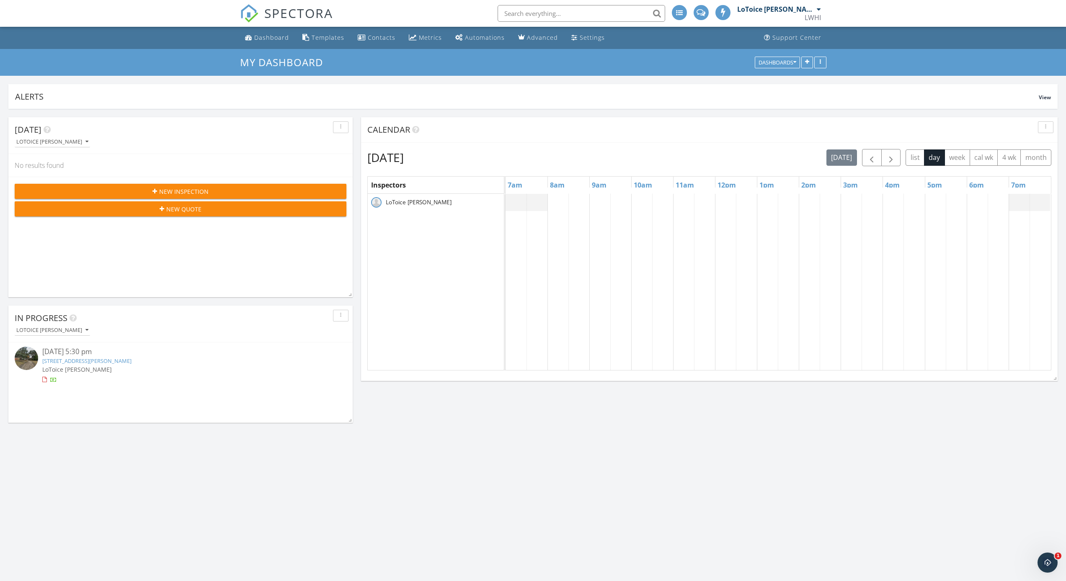
click at [131, 362] on link "5751 St Isabel Dr, Jacksonville, FL 32277" at bounding box center [86, 361] width 89 height 8
click at [131, 361] on link "5751 St Isabel Dr, Jacksonville, FL 32277" at bounding box center [86, 361] width 89 height 8
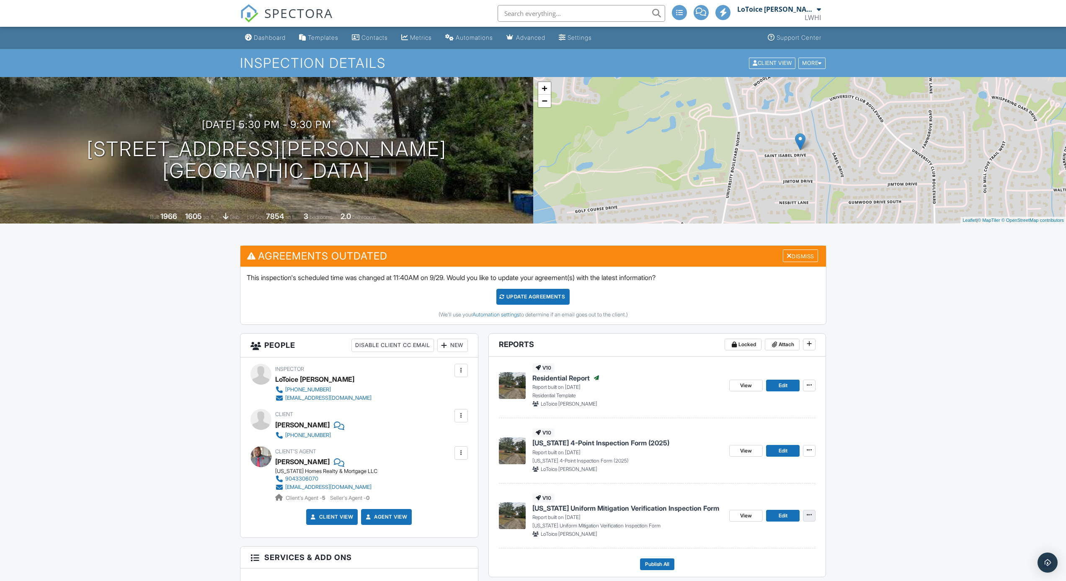
click at [812, 514] on icon at bounding box center [809, 515] width 5 height 6
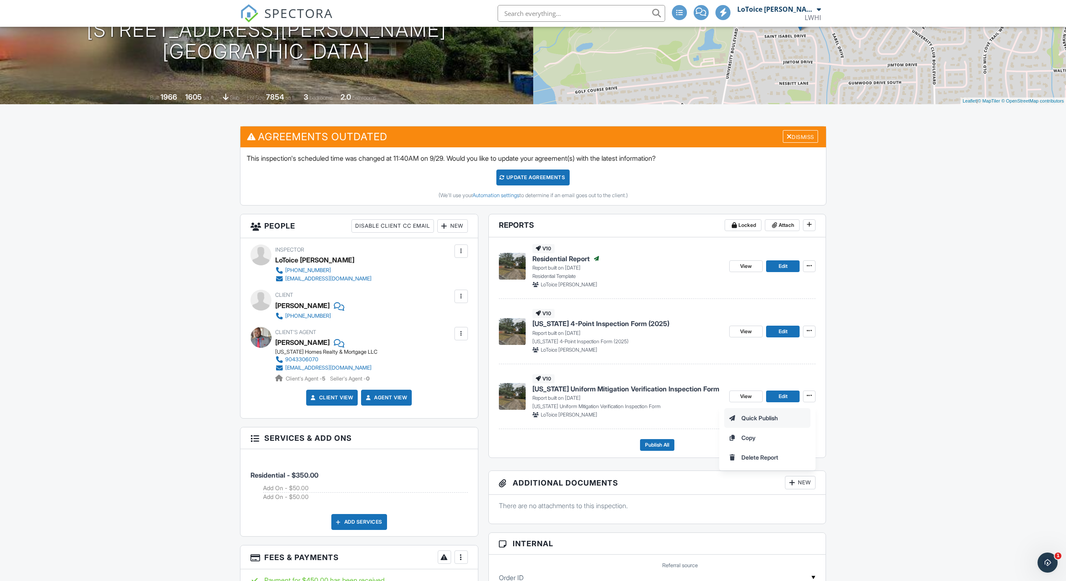
click at [761, 418] on span "Quick Publish" at bounding box center [759, 418] width 36 height 9
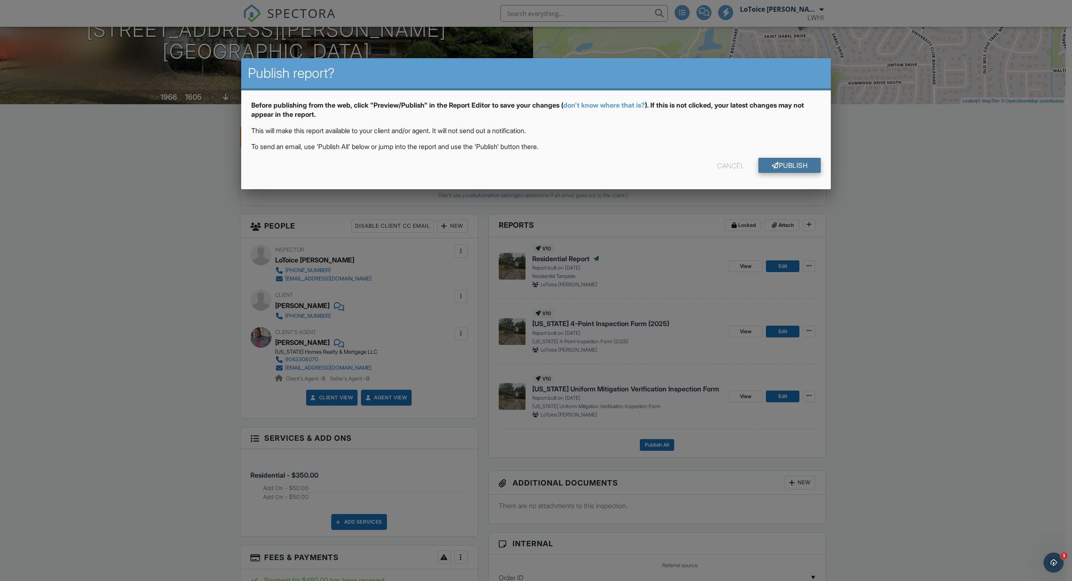
click at [799, 165] on link "Publish" at bounding box center [789, 165] width 62 height 15
